Goal: Information Seeking & Learning: Learn about a topic

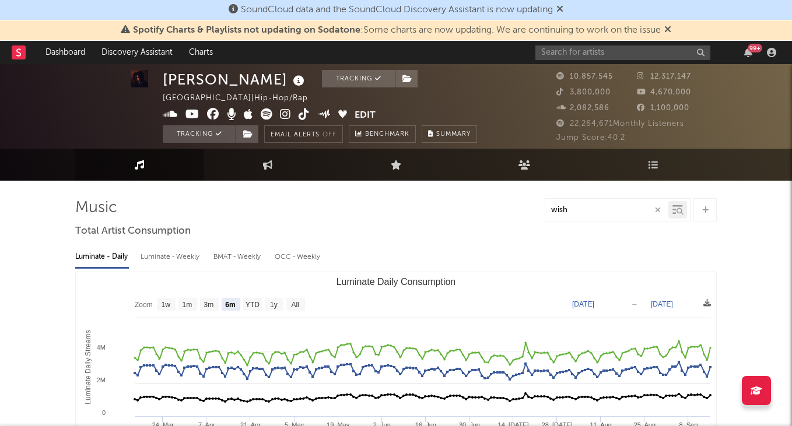
select select "6m"
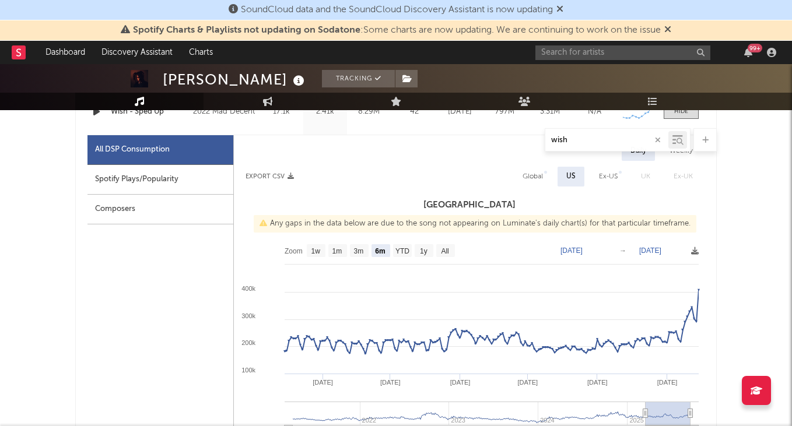
scroll to position [510, 0]
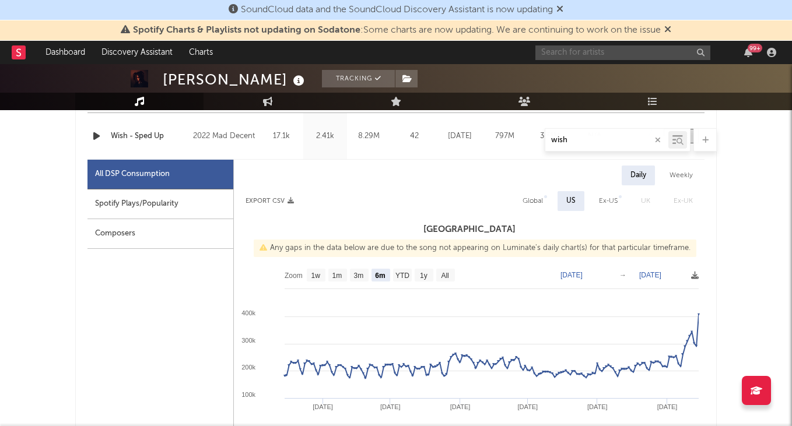
click at [593, 55] on input "text" at bounding box center [622, 52] width 175 height 15
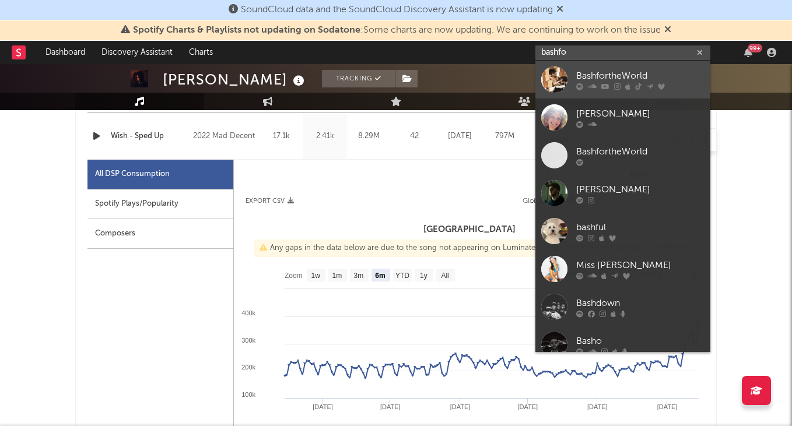
type input "bashfo"
click at [638, 73] on div "BashfortheWorld" at bounding box center [640, 76] width 128 height 14
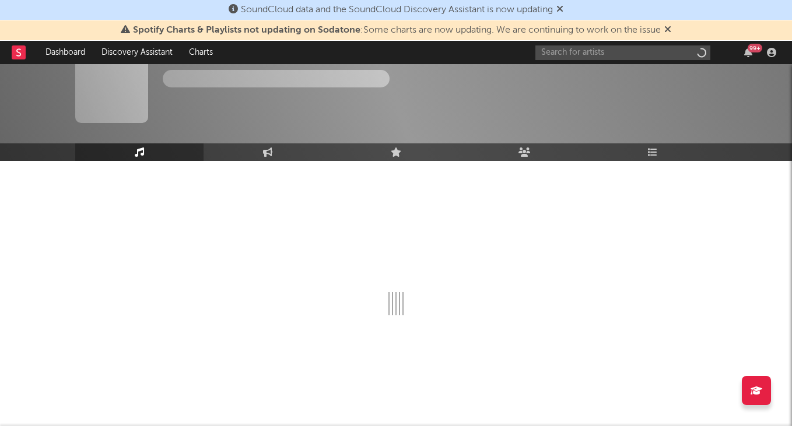
scroll to position [20, 0]
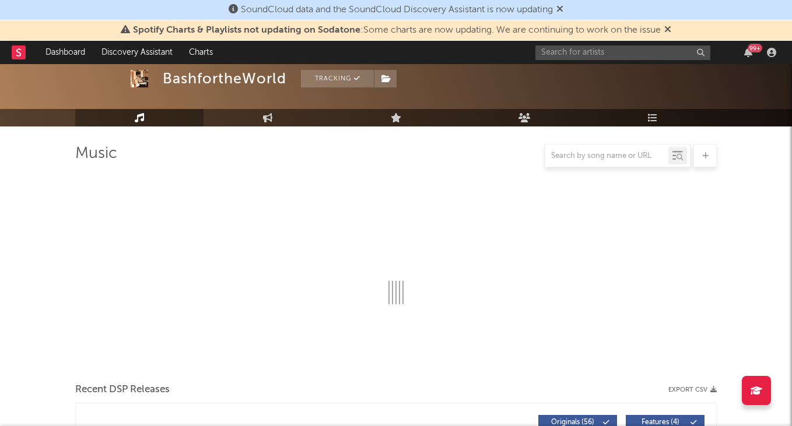
select select "6m"
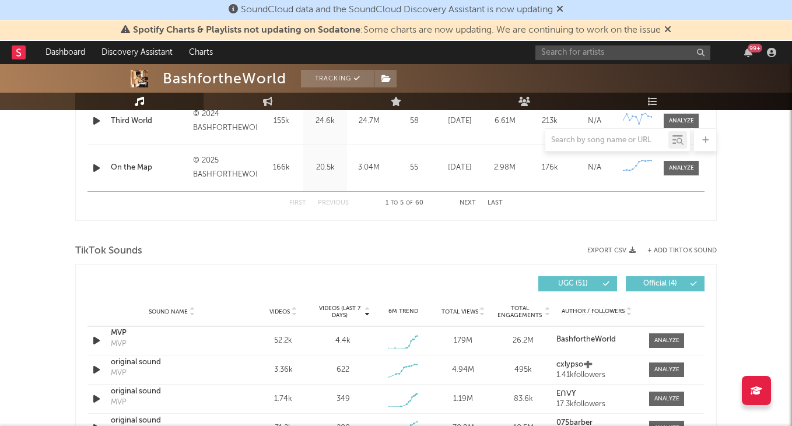
scroll to position [668, 0]
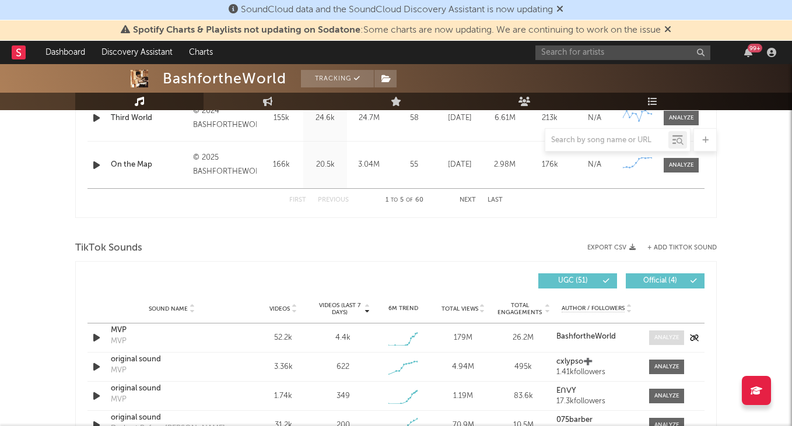
click at [659, 331] on span at bounding box center [666, 338] width 35 height 15
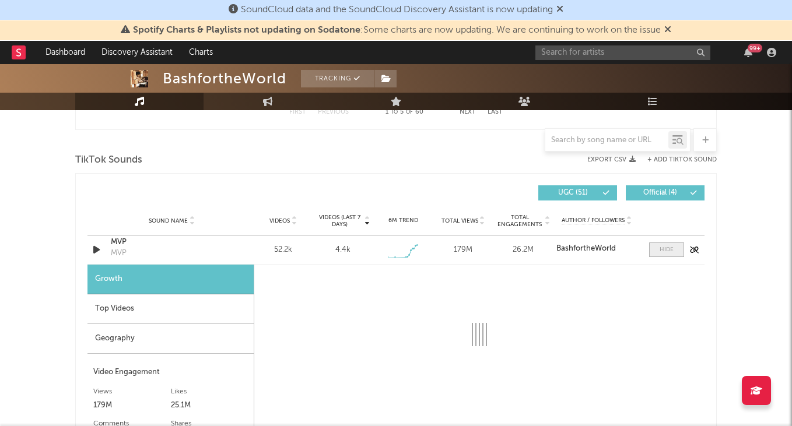
scroll to position [797, 0]
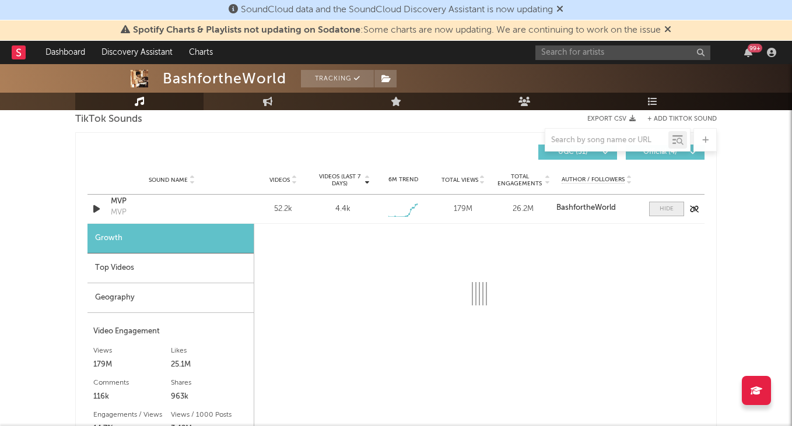
select select "1w"
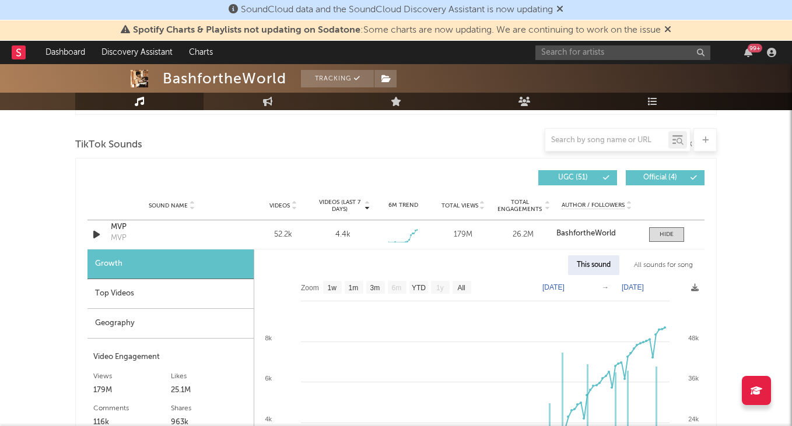
scroll to position [770, 0]
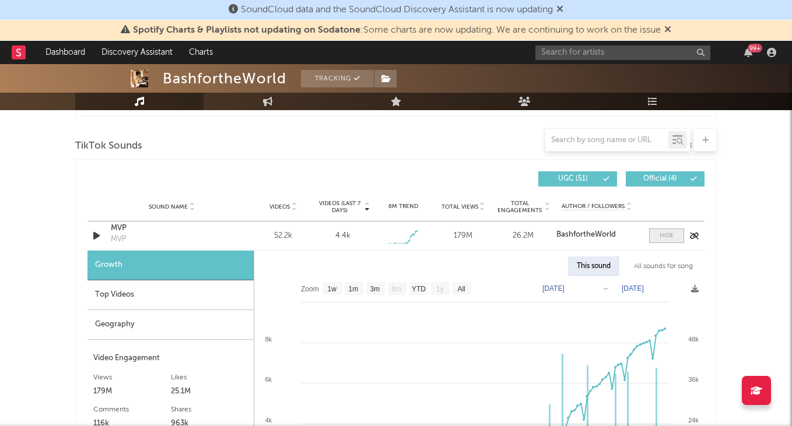
click at [662, 239] on div at bounding box center [666, 235] width 14 height 9
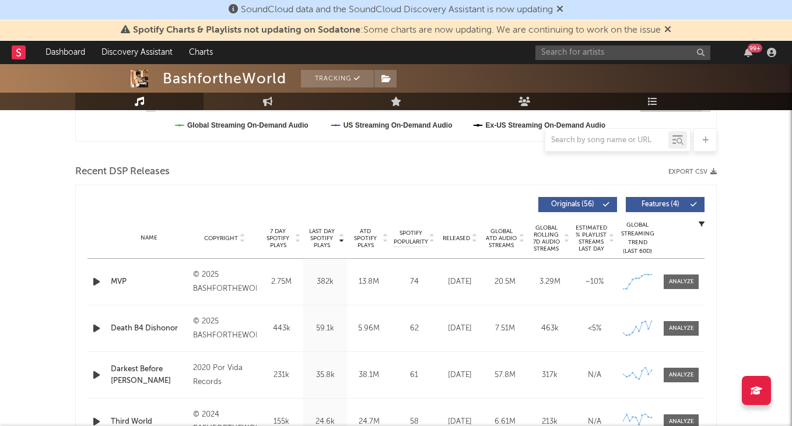
scroll to position [364, 0]
